Goal: Transaction & Acquisition: Purchase product/service

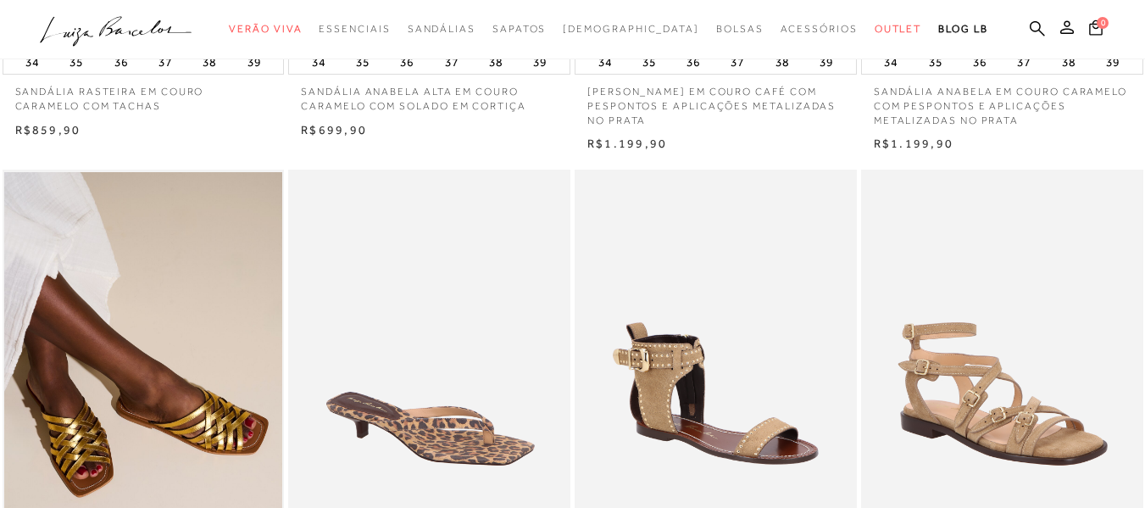
scroll to position [1101, 0]
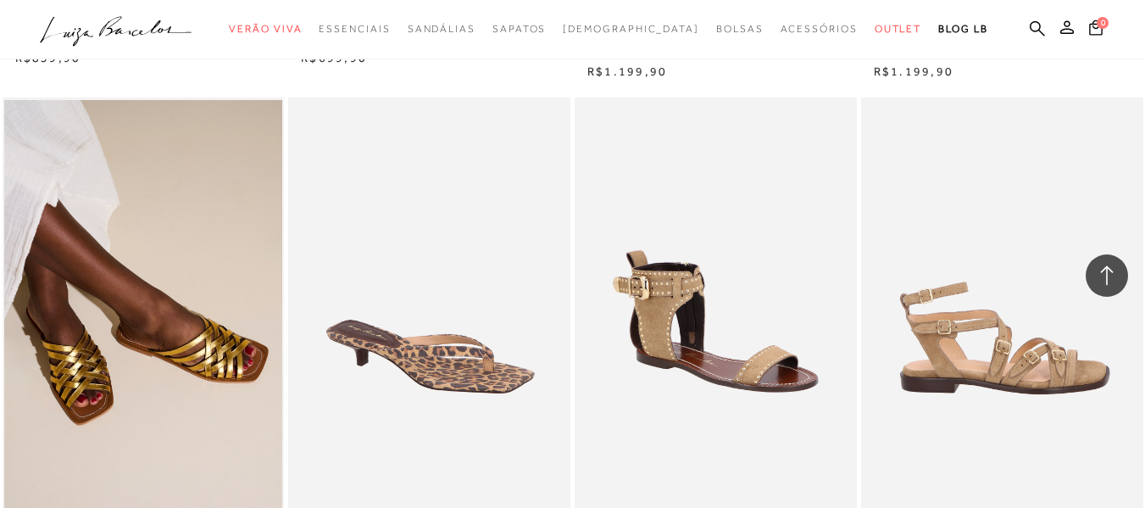
click at [1007, 331] on img at bounding box center [1003, 308] width 280 height 423
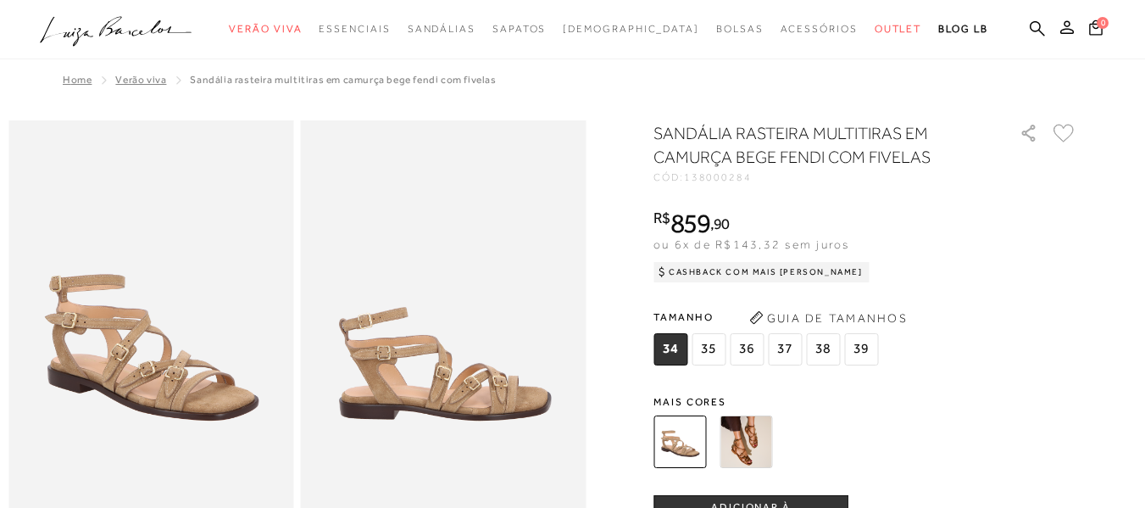
click at [743, 436] on img at bounding box center [745, 441] width 53 height 53
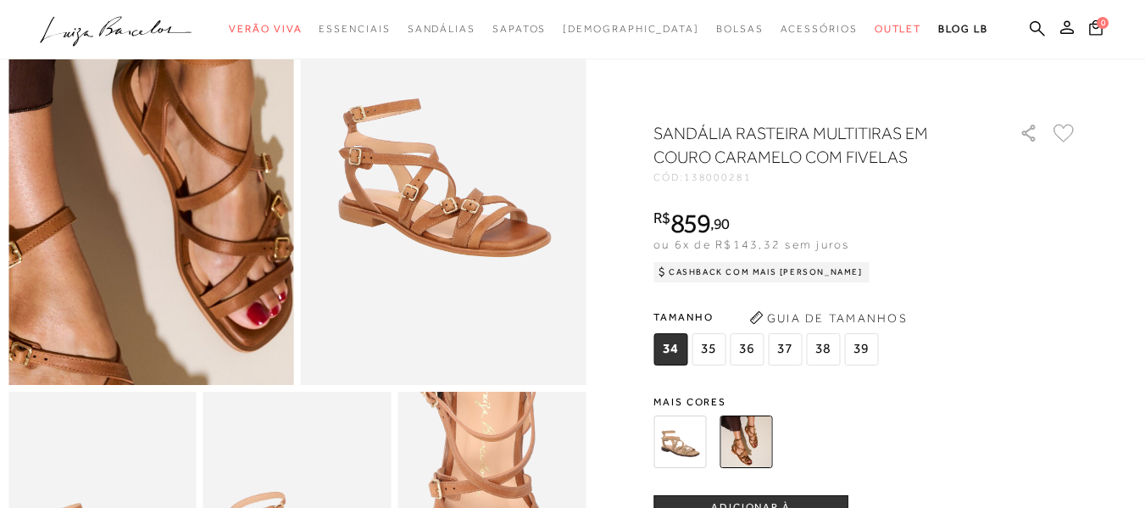
scroll to position [169, 0]
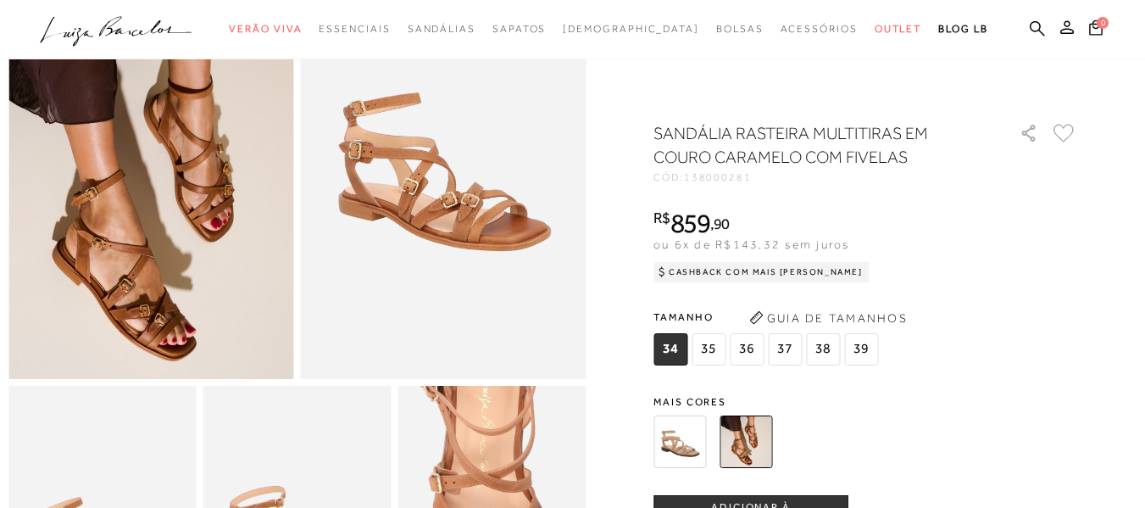
click at [689, 447] on img at bounding box center [679, 441] width 53 height 53
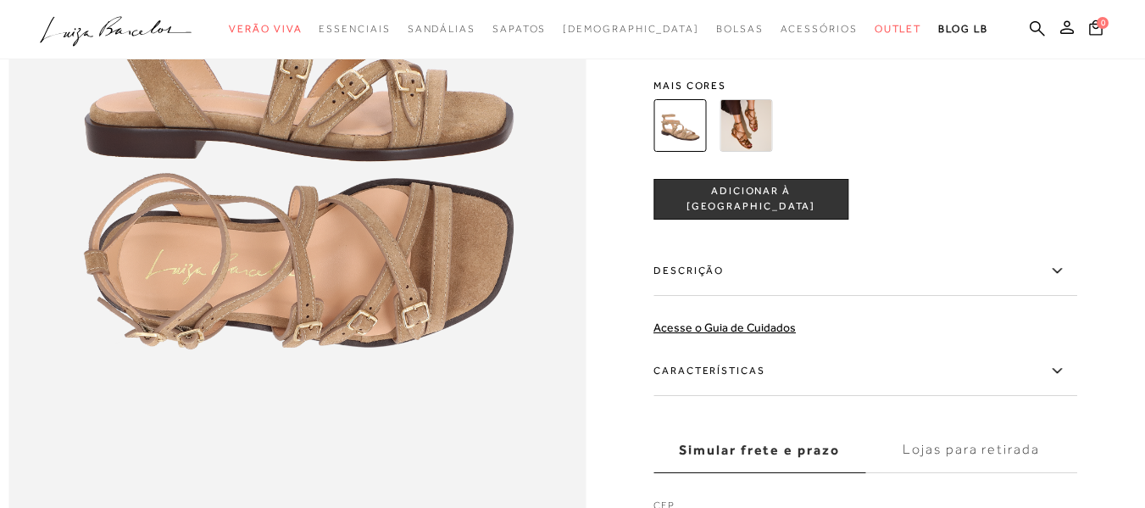
scroll to position [1101, 0]
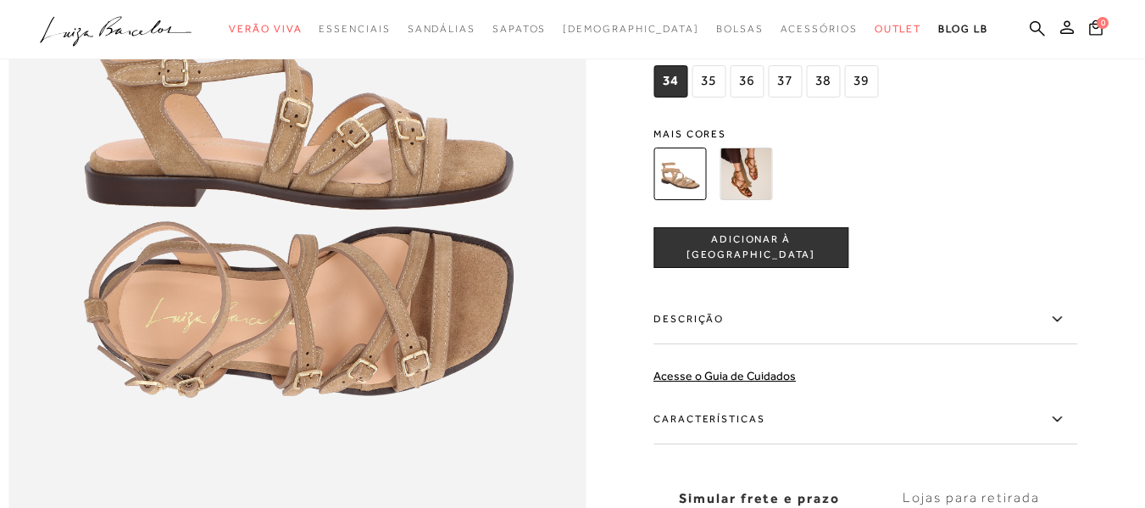
click at [737, 196] on img at bounding box center [745, 173] width 53 height 53
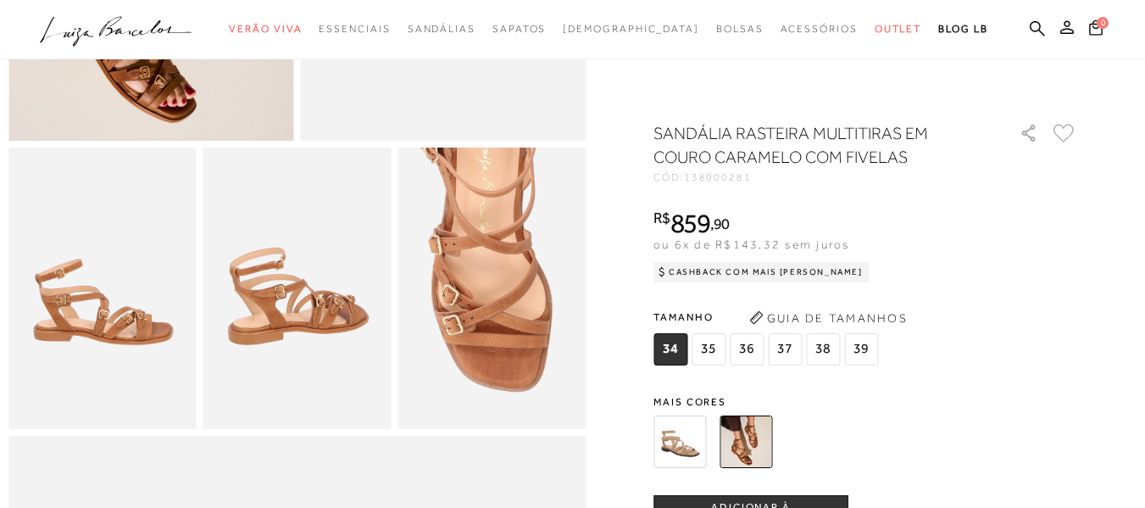
scroll to position [424, 0]
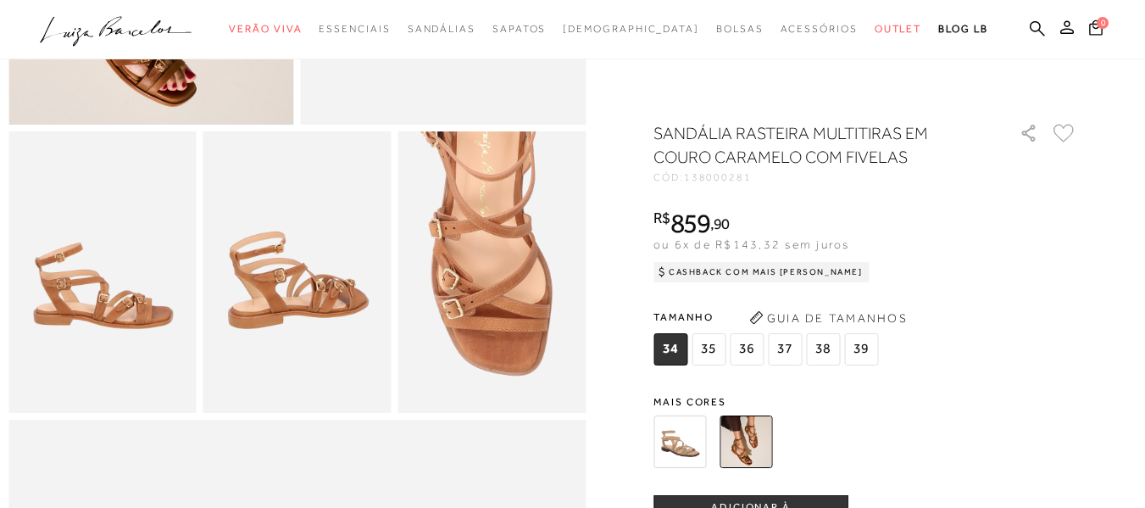
click at [824, 348] on span "38" at bounding box center [823, 349] width 34 height 32
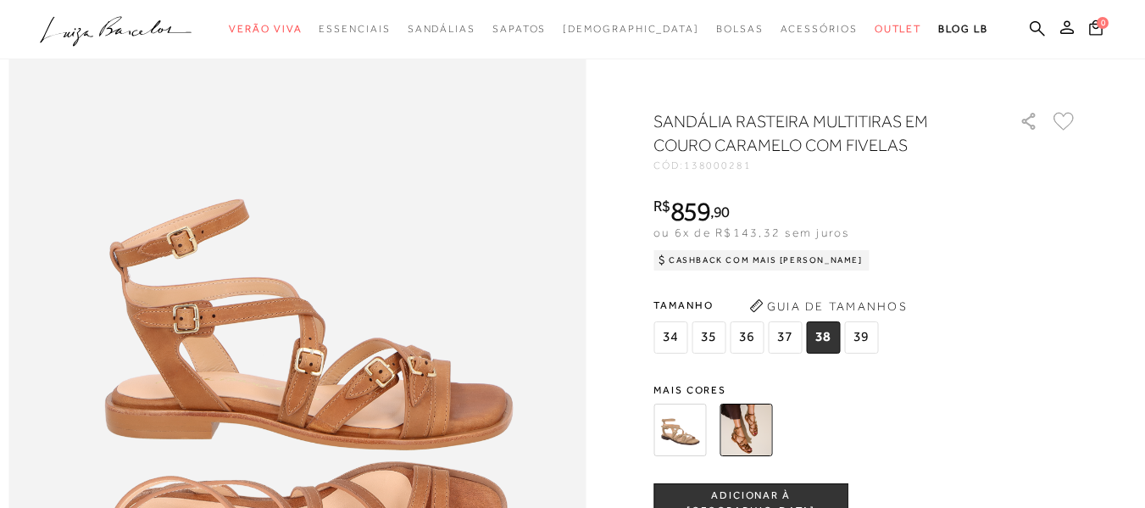
scroll to position [847, 0]
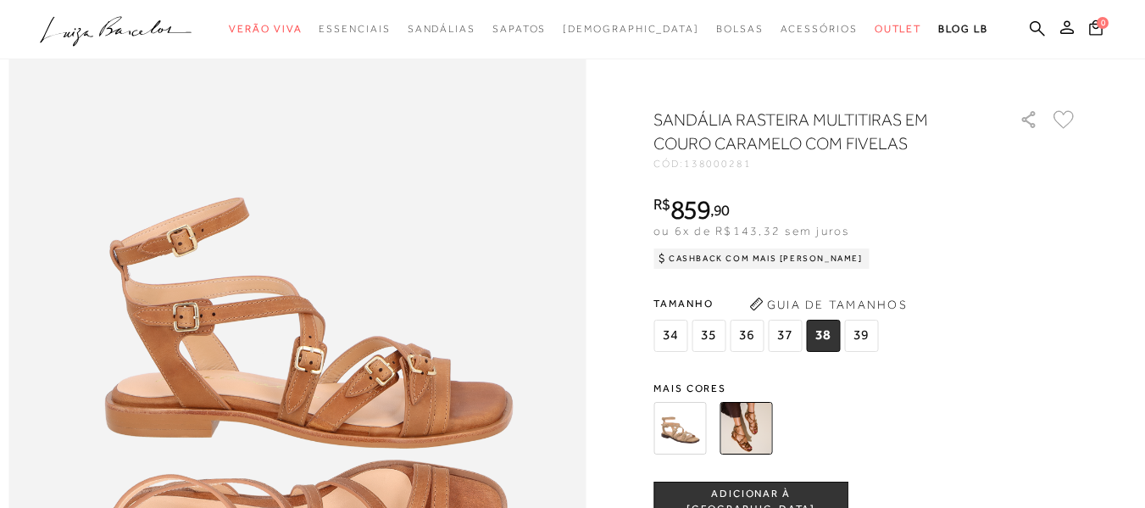
click at [968, 437] on div at bounding box center [845, 428] width 394 height 63
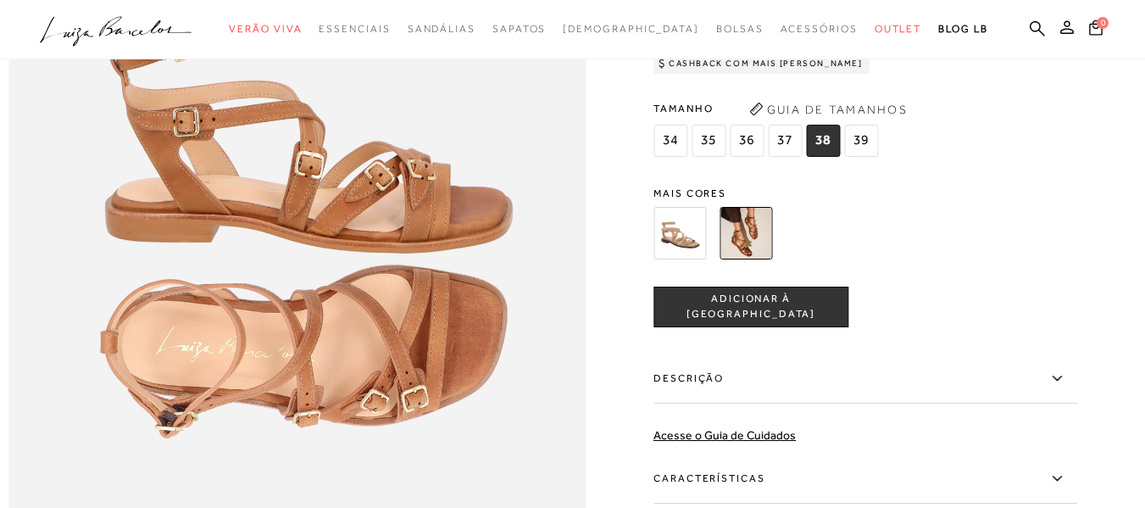
scroll to position [1101, 0]
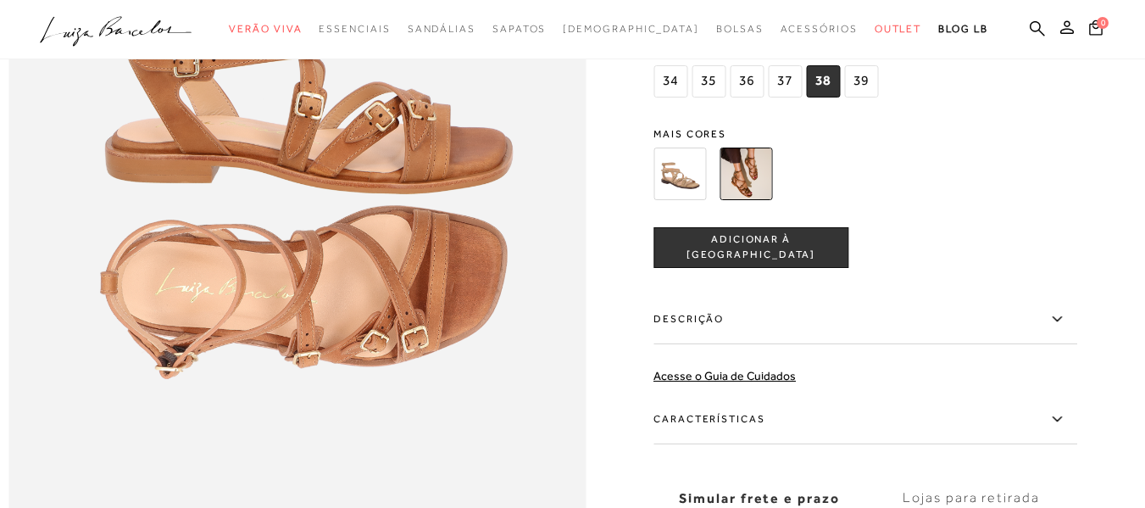
click at [768, 262] on span "ADICIONAR À [GEOGRAPHIC_DATA]" at bounding box center [750, 247] width 193 height 30
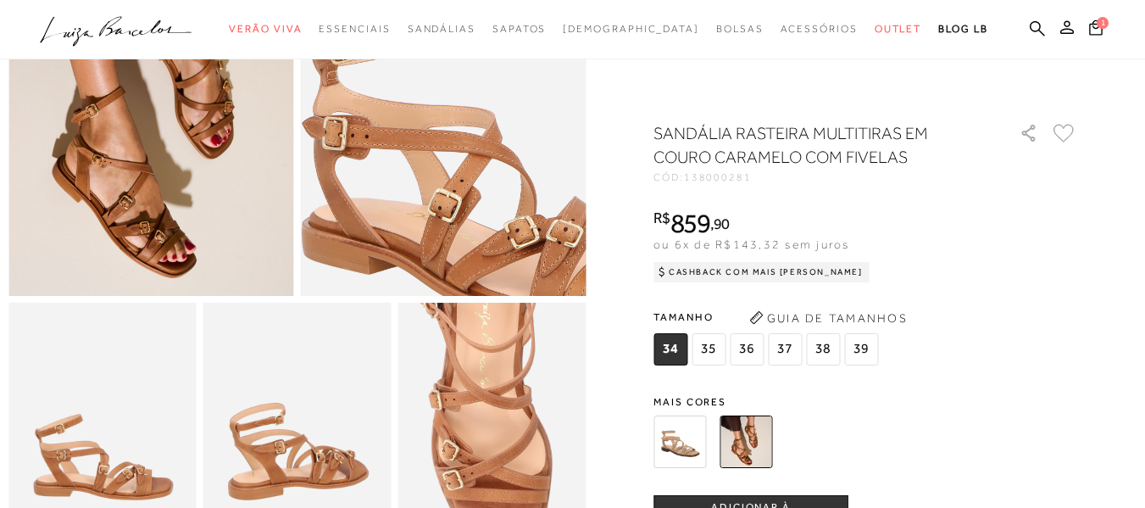
scroll to position [254, 0]
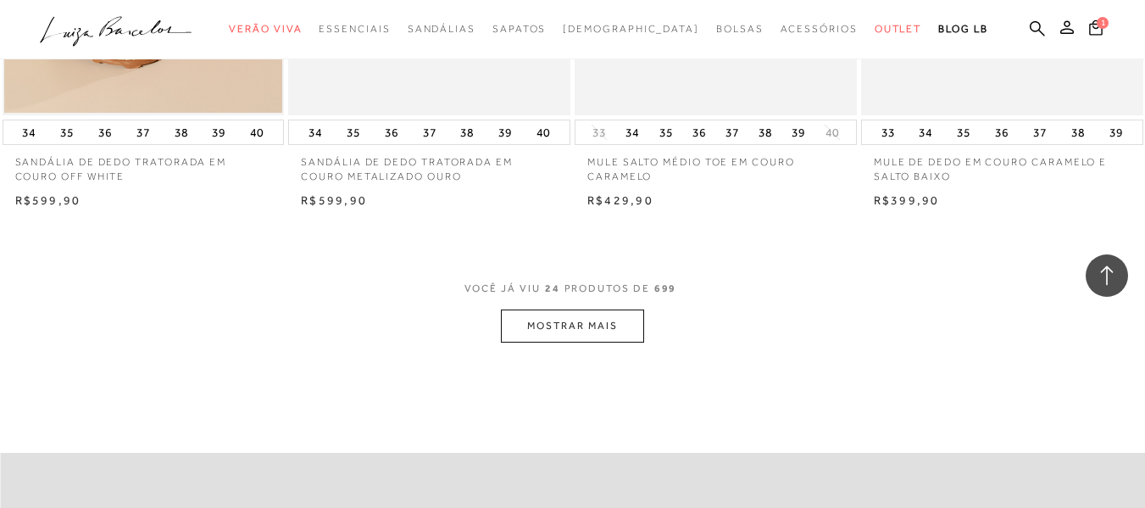
scroll to position [3220, 0]
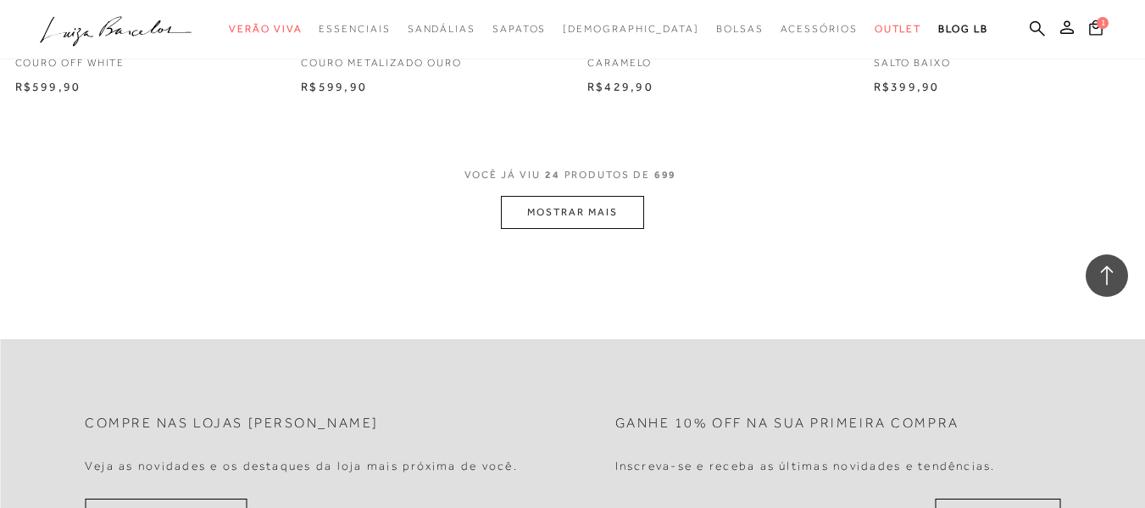
click at [549, 211] on button "MOSTRAR MAIS" at bounding box center [572, 212] width 142 height 33
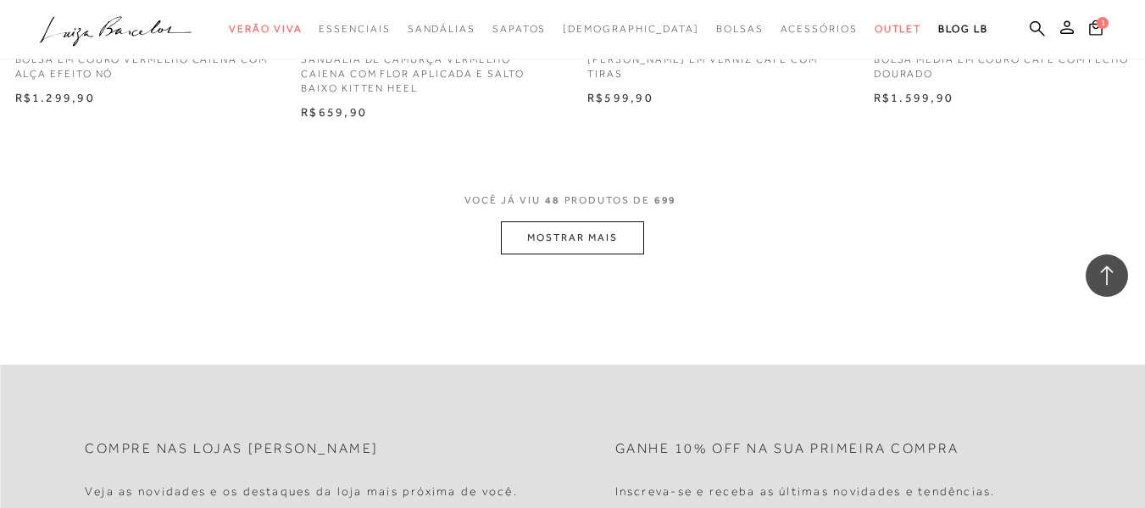
scroll to position [6524, 0]
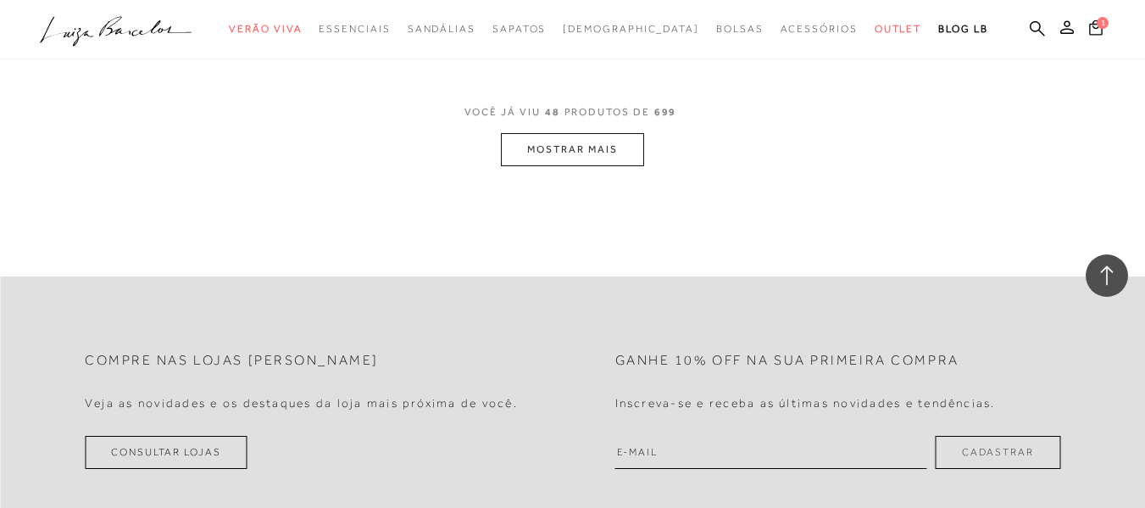
click at [558, 146] on button "MOSTRAR MAIS" at bounding box center [572, 149] width 142 height 33
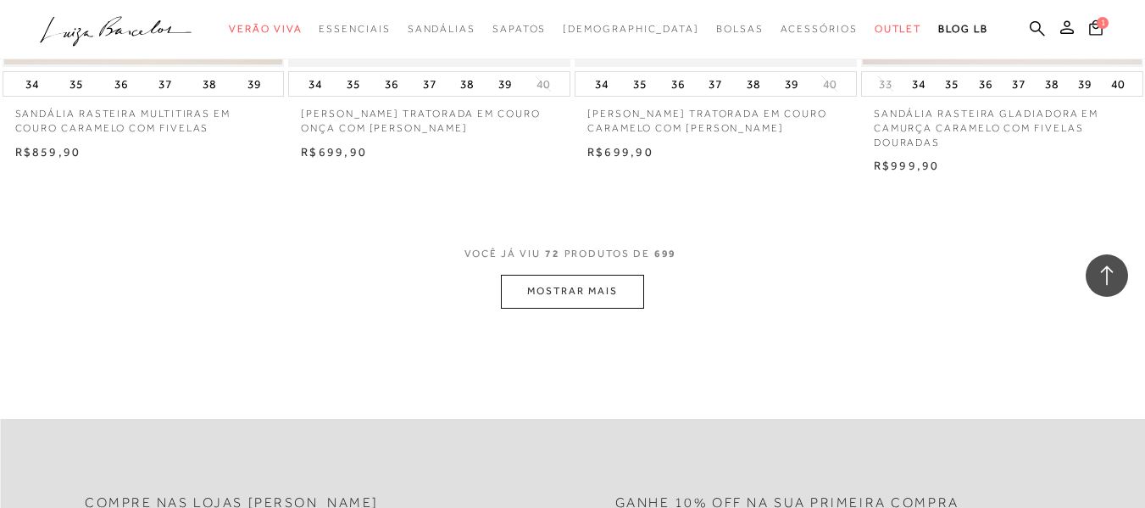
scroll to position [9659, 0]
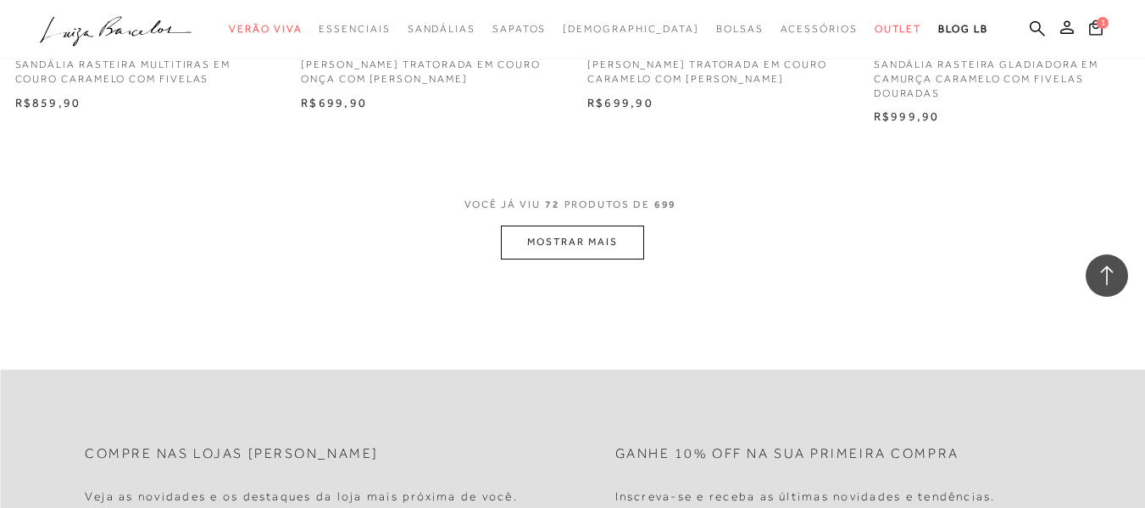
click at [573, 242] on button "MOSTRAR MAIS" at bounding box center [572, 241] width 142 height 33
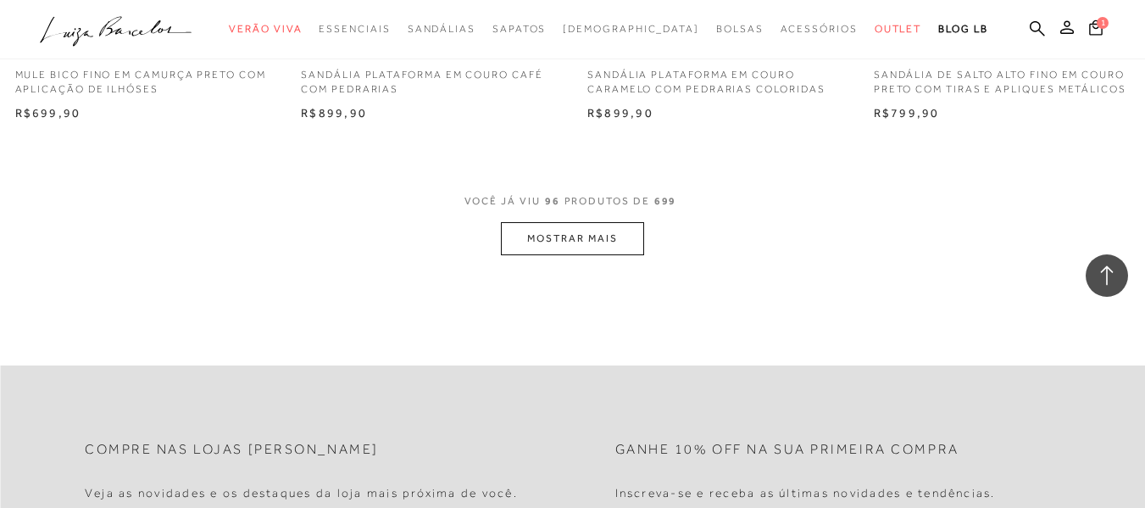
scroll to position [12878, 0]
click at [578, 227] on button "MOSTRAR MAIS" at bounding box center [572, 235] width 142 height 33
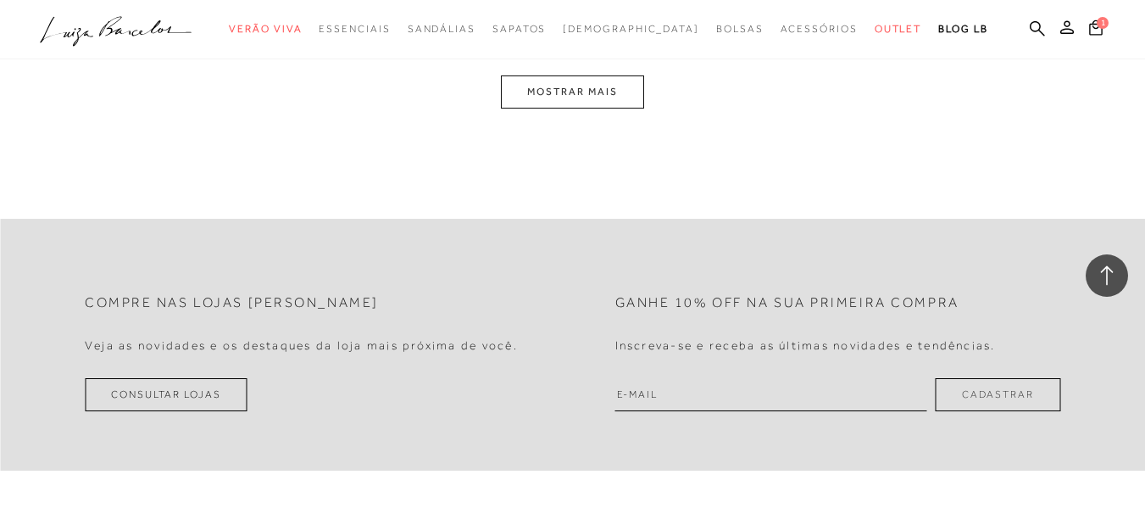
scroll to position [16267, 0]
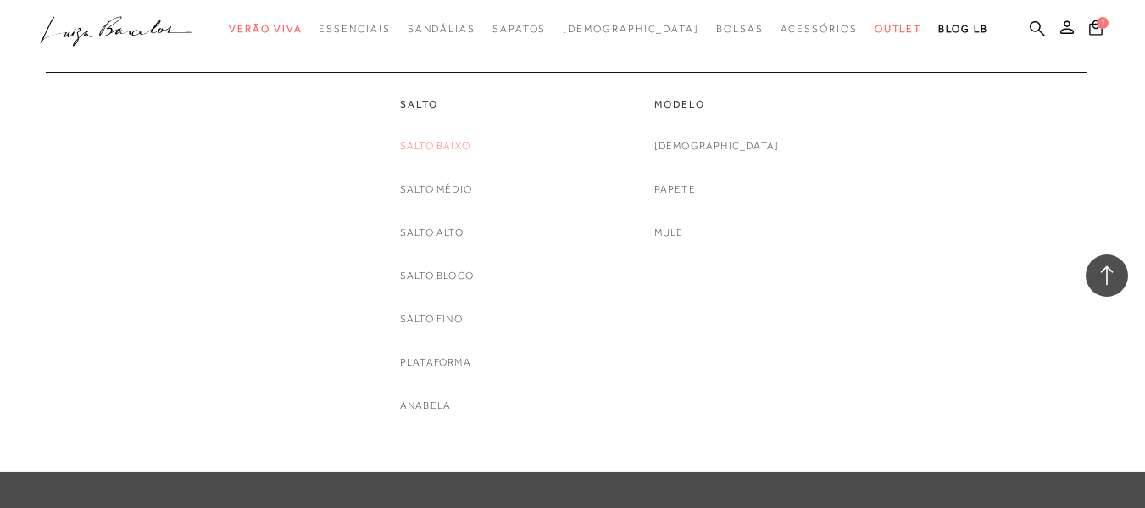
click at [456, 145] on link "Salto Baixo" at bounding box center [435, 146] width 70 height 18
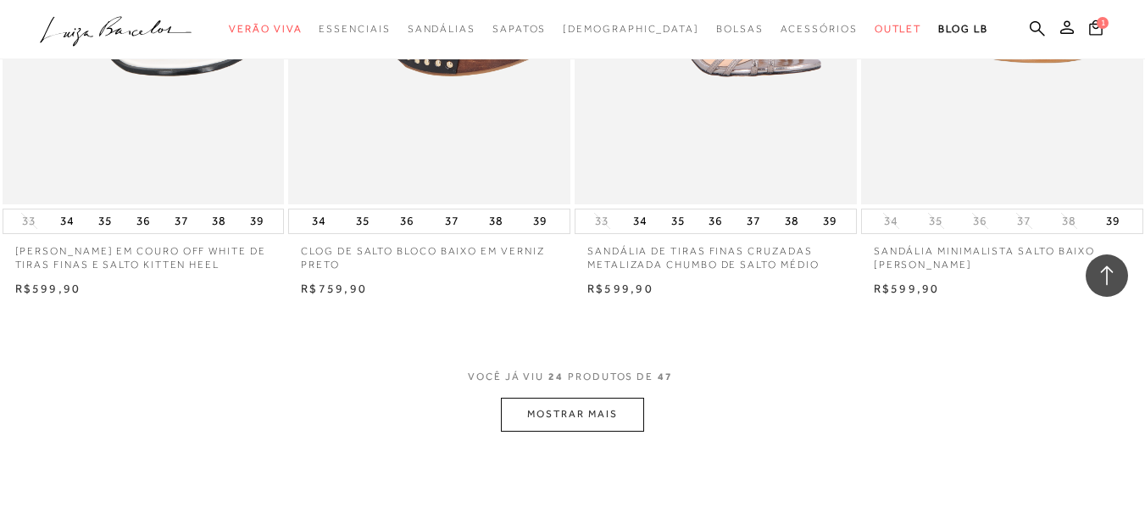
scroll to position [3304, 0]
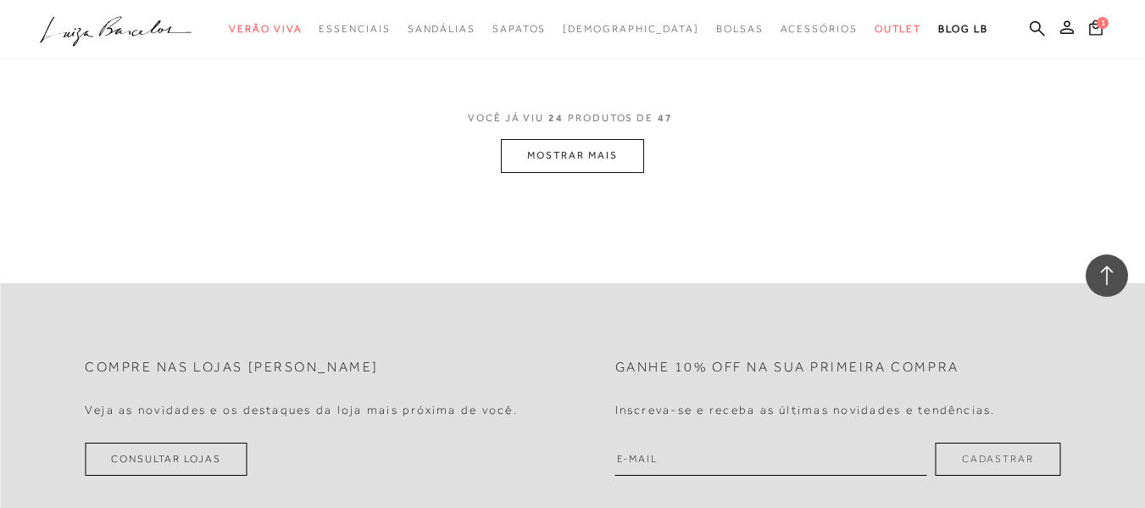
click at [601, 147] on button "MOSTRAR MAIS" at bounding box center [572, 155] width 142 height 33
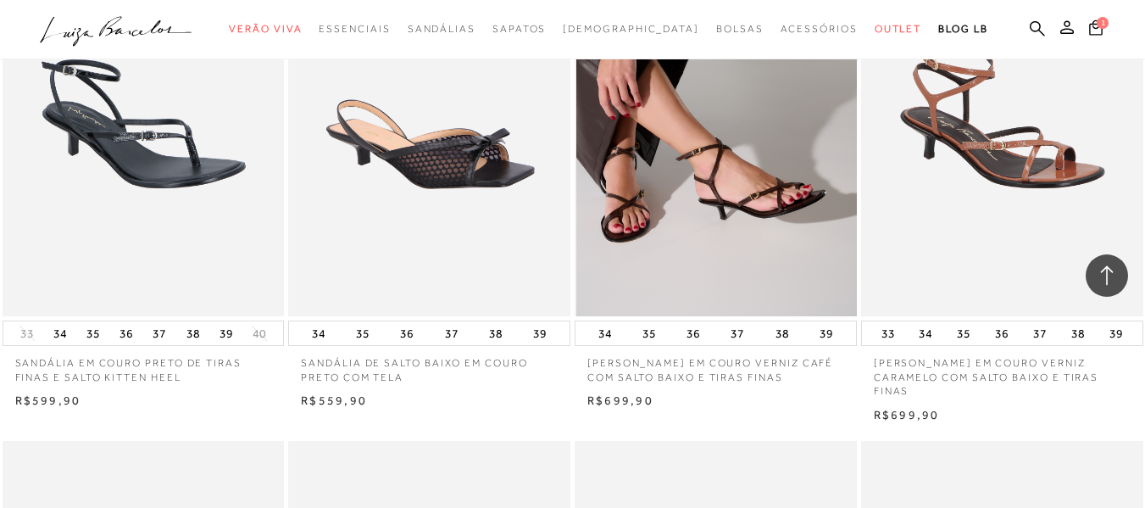
scroll to position [3474, 0]
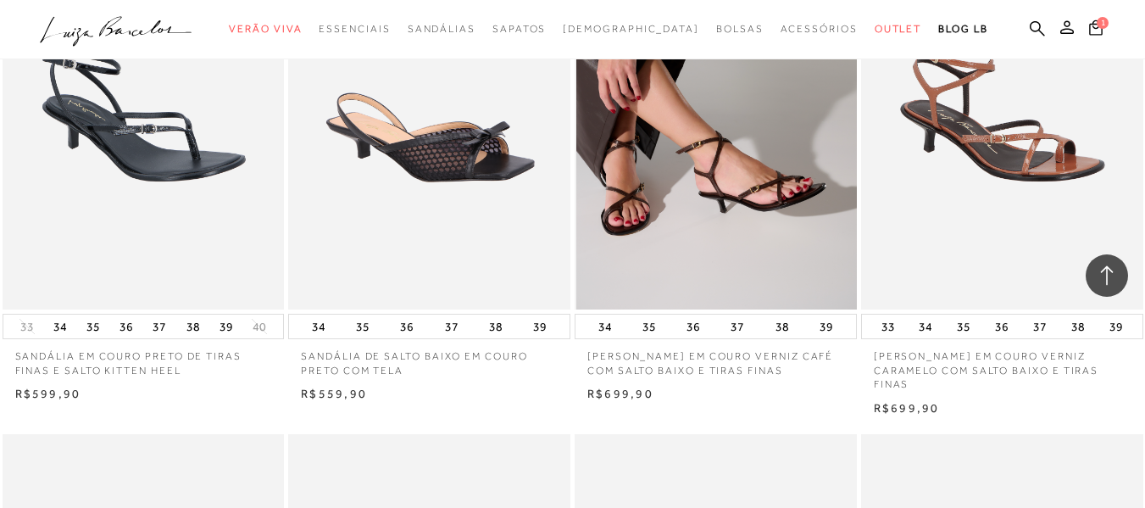
click at [734, 203] on img at bounding box center [716, 97] width 280 height 423
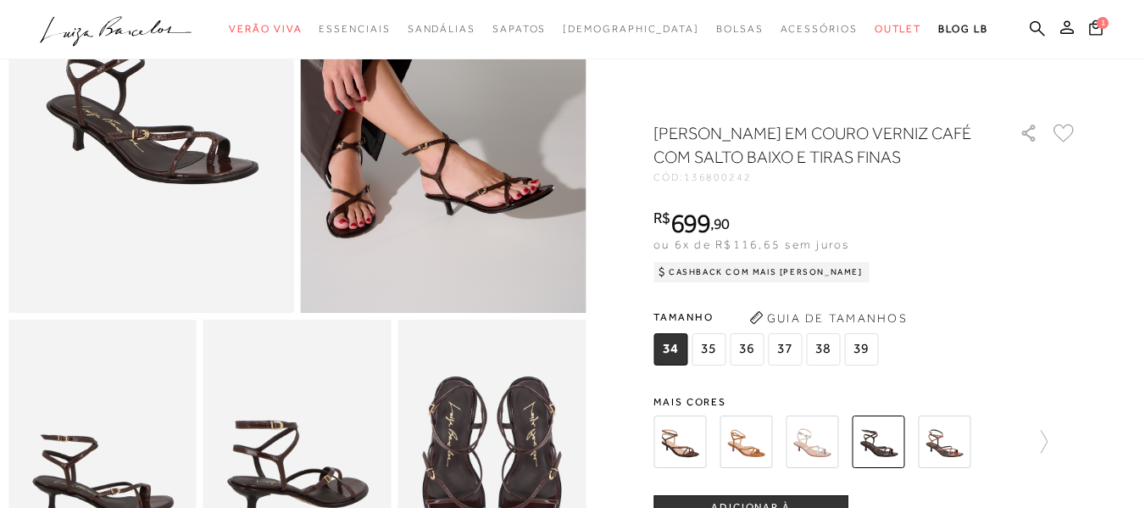
scroll to position [254, 0]
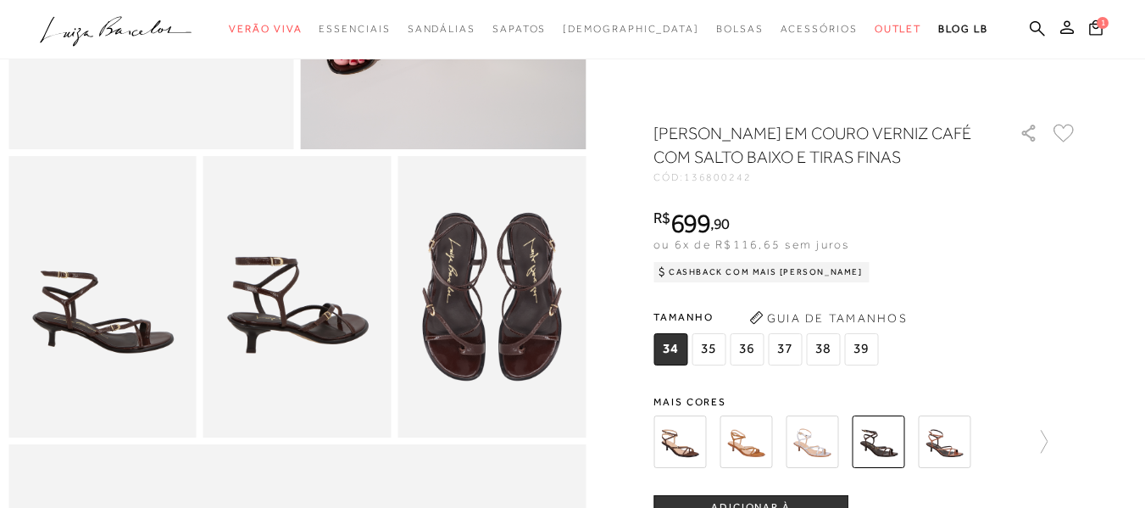
scroll to position [424, 0]
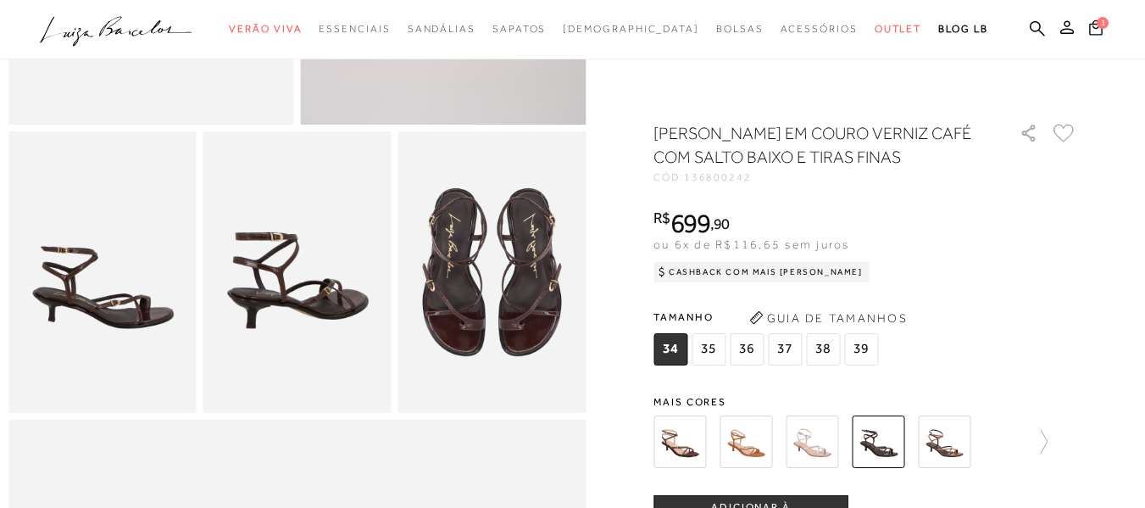
click at [751, 441] on img at bounding box center [745, 441] width 53 height 53
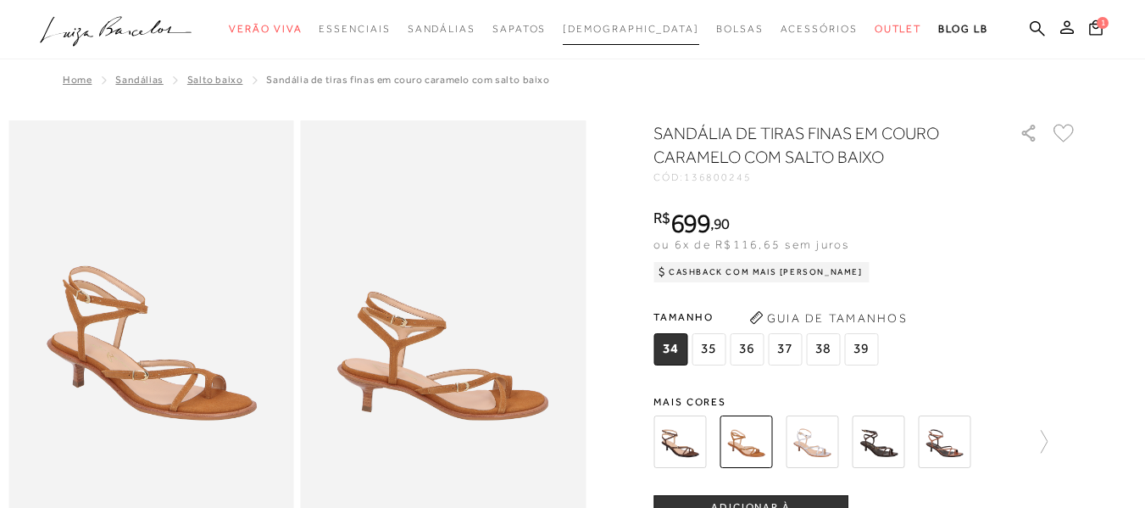
click at [637, 28] on span "[DEMOGRAPHIC_DATA]" at bounding box center [631, 29] width 136 height 12
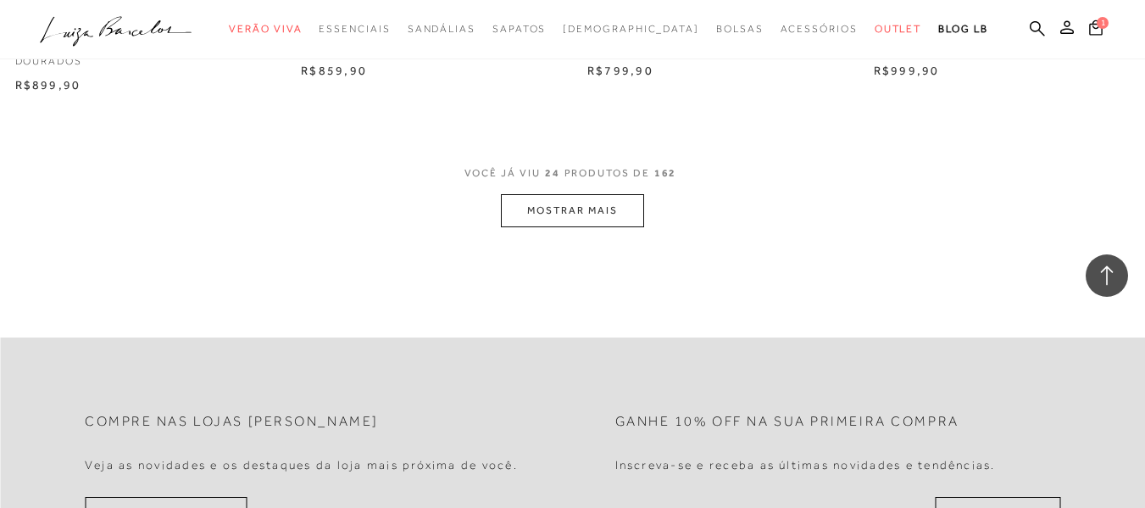
scroll to position [3389, 0]
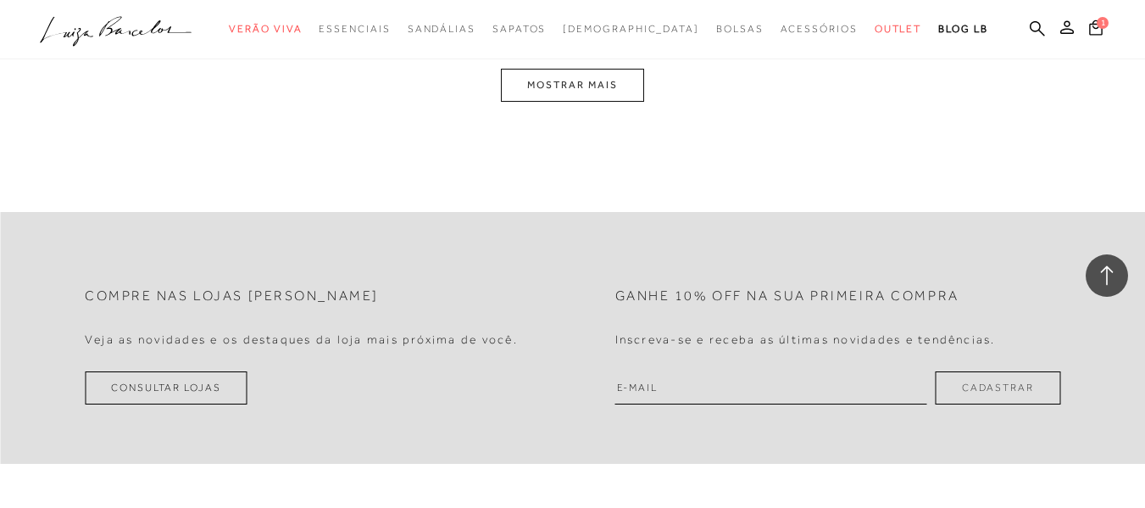
click at [590, 89] on button "MOSTRAR MAIS" at bounding box center [572, 85] width 142 height 33
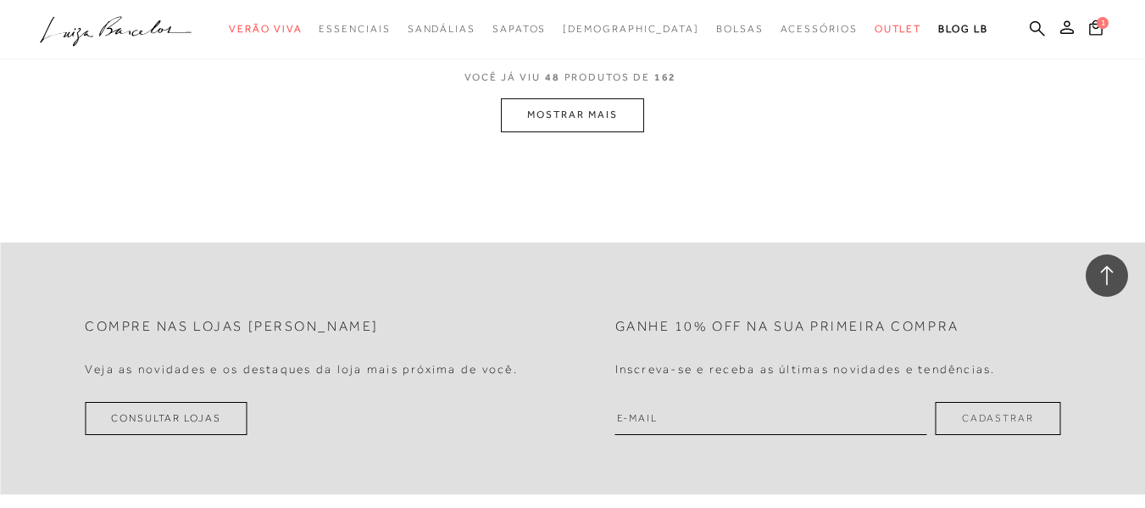
scroll to position [6631, 0]
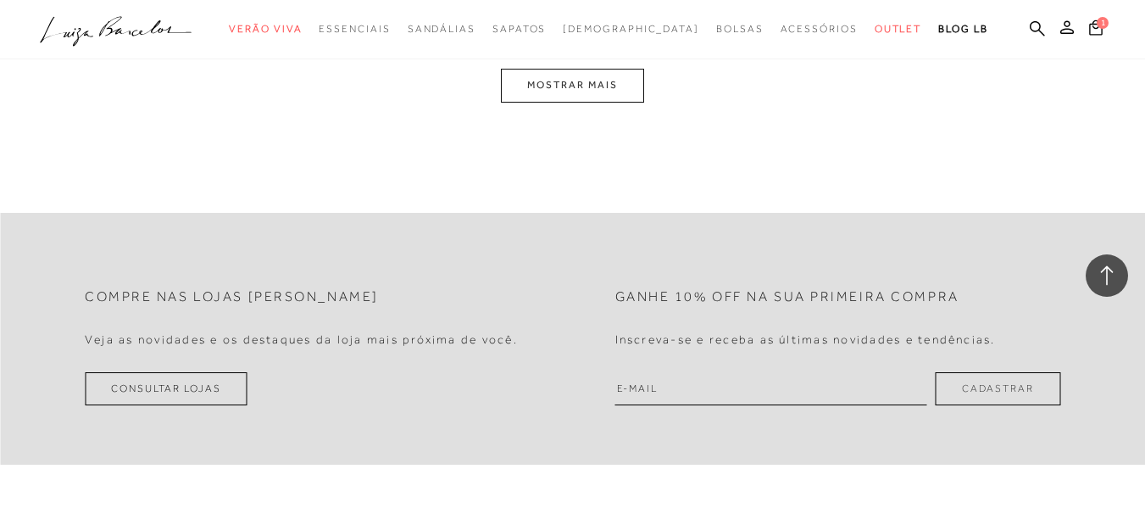
click at [596, 94] on button "MOSTRAR MAIS" at bounding box center [572, 85] width 142 height 33
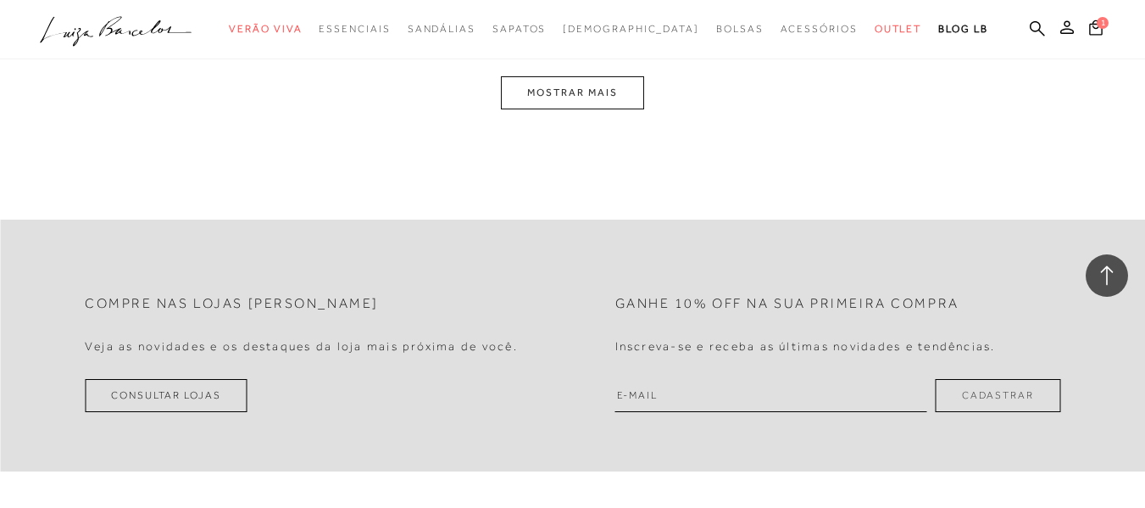
scroll to position [9854, 0]
click at [591, 91] on button "MOSTRAR MAIS" at bounding box center [572, 89] width 142 height 33
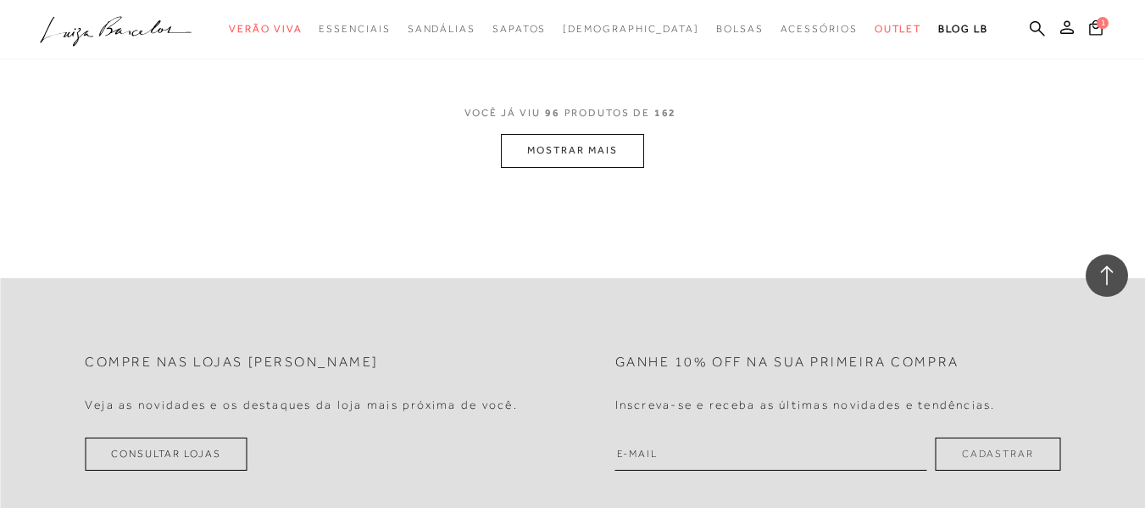
scroll to position [13059, 0]
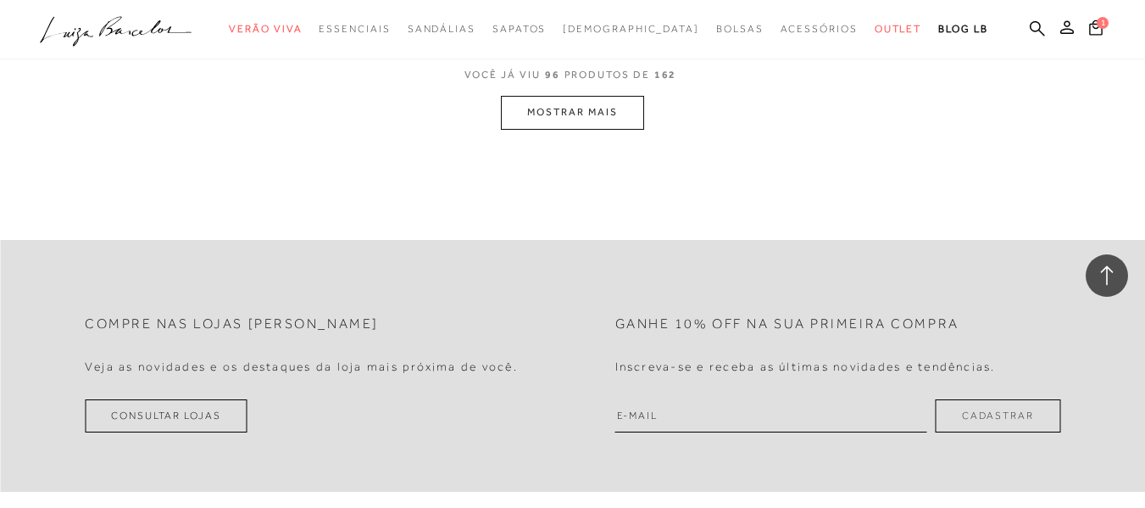
click at [589, 113] on button "MOSTRAR MAIS" at bounding box center [572, 112] width 142 height 33
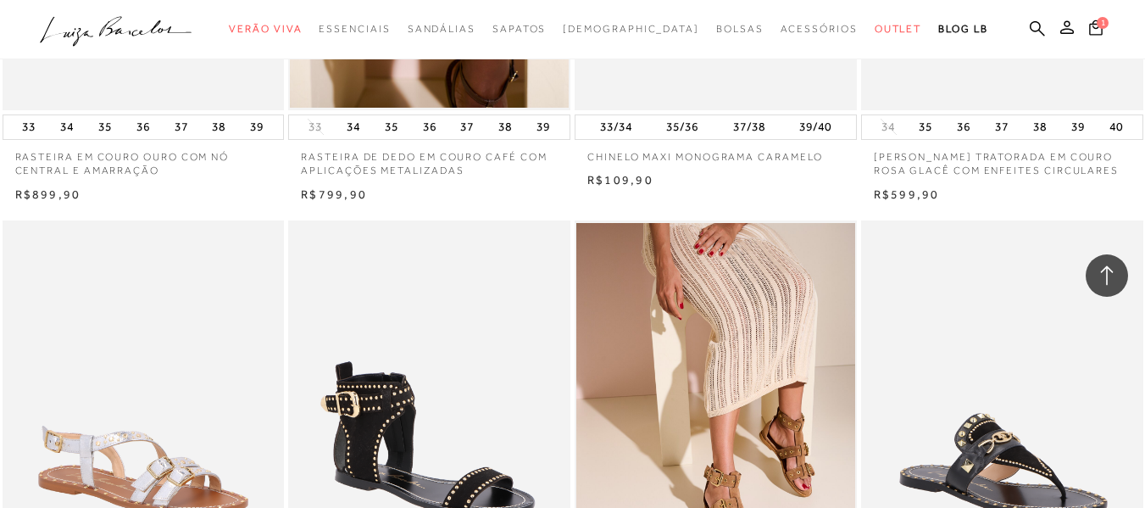
scroll to position [12441, 0]
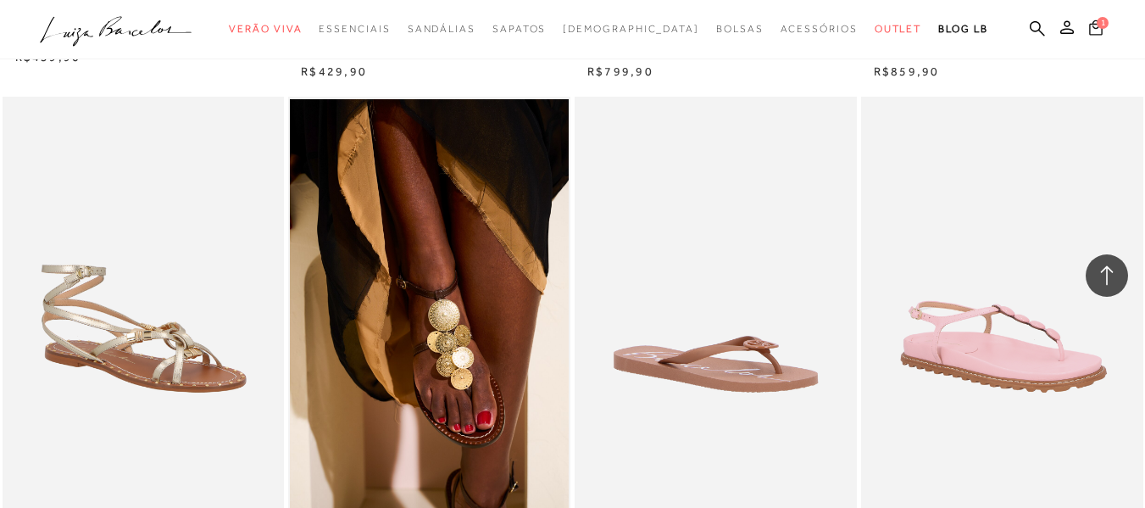
click at [1096, 20] on span "1" at bounding box center [1102, 23] width 12 height 12
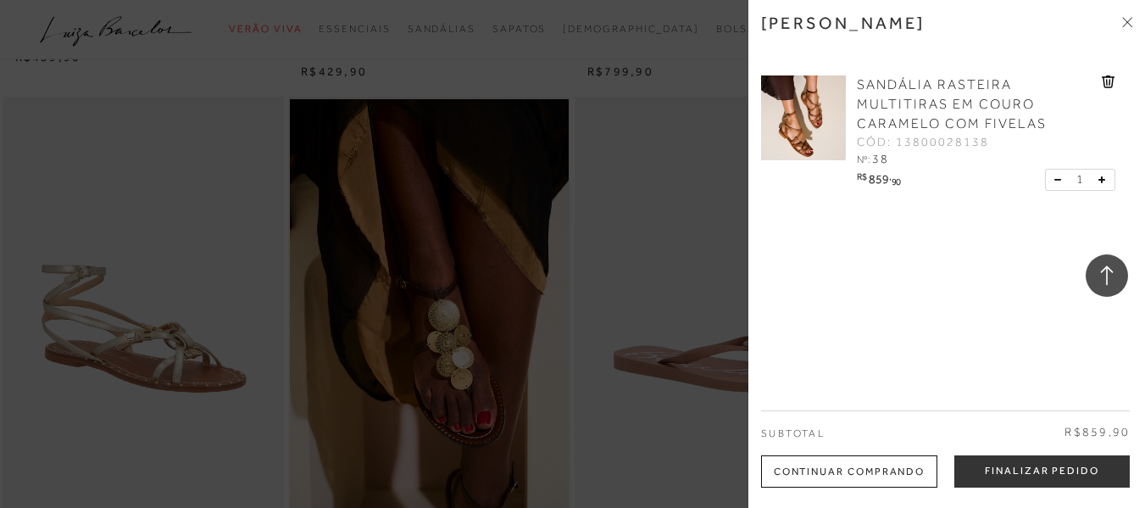
click at [822, 108] on img at bounding box center [803, 117] width 85 height 85
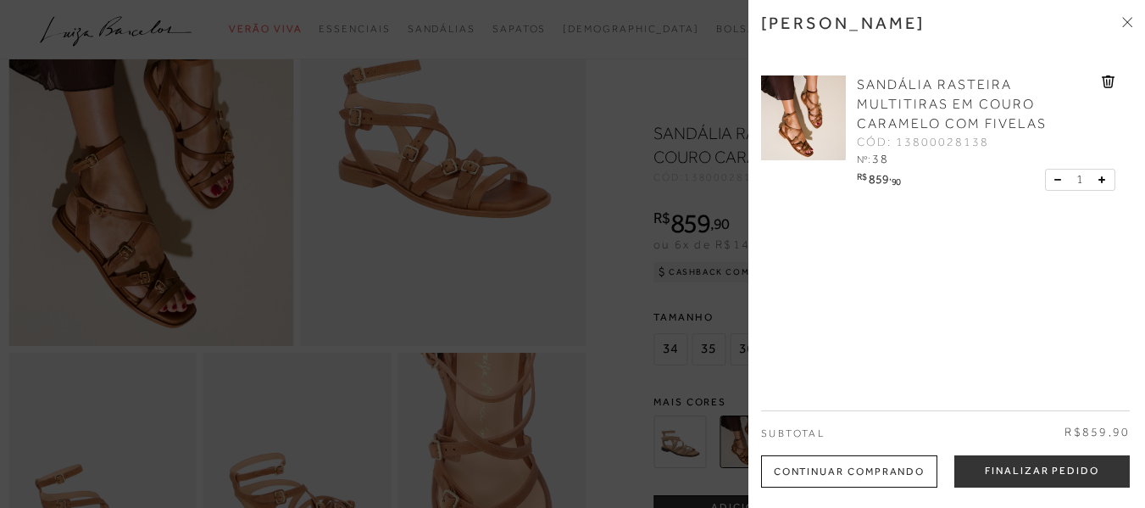
scroll to position [254, 0]
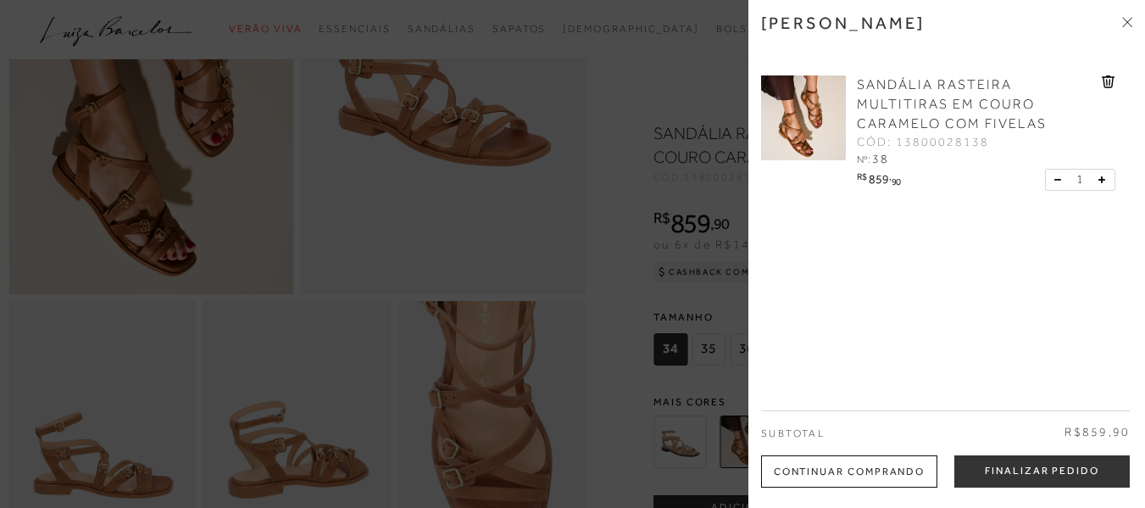
click at [1130, 17] on icon at bounding box center [1127, 22] width 10 height 10
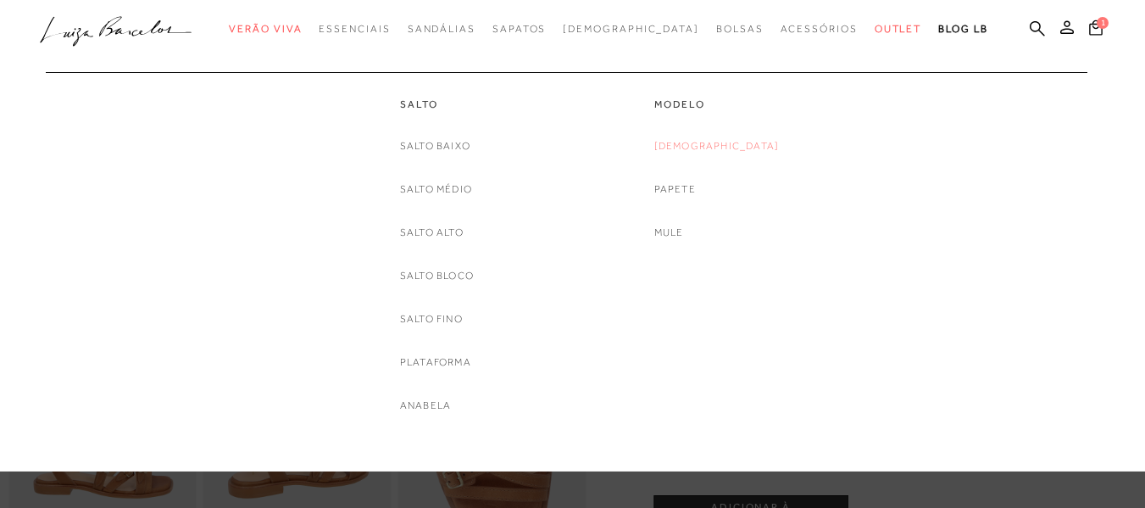
click at [710, 145] on link "[DEMOGRAPHIC_DATA]" at bounding box center [716, 146] width 125 height 18
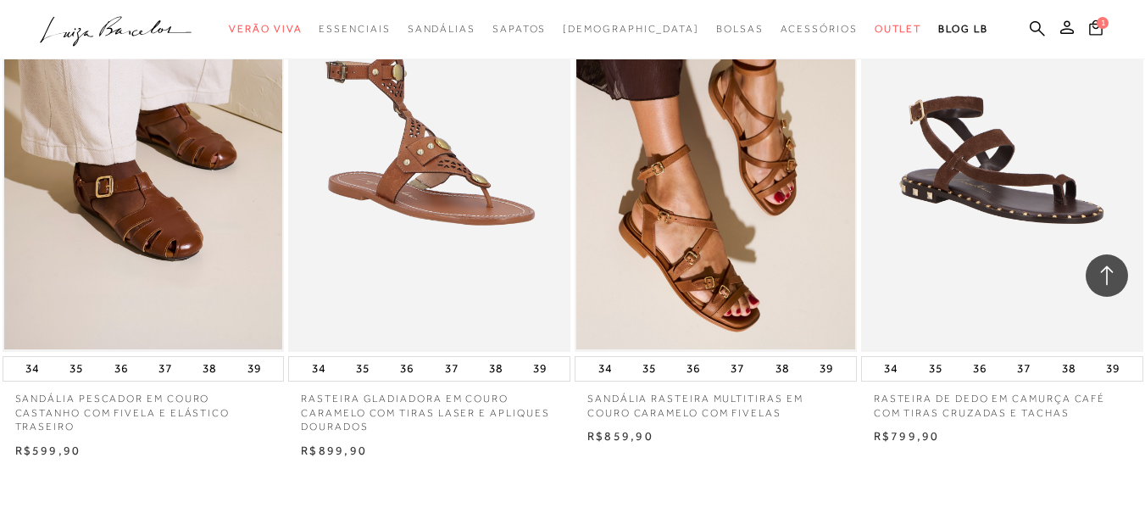
scroll to position [2796, 0]
